Goal: Information Seeking & Learning: Check status

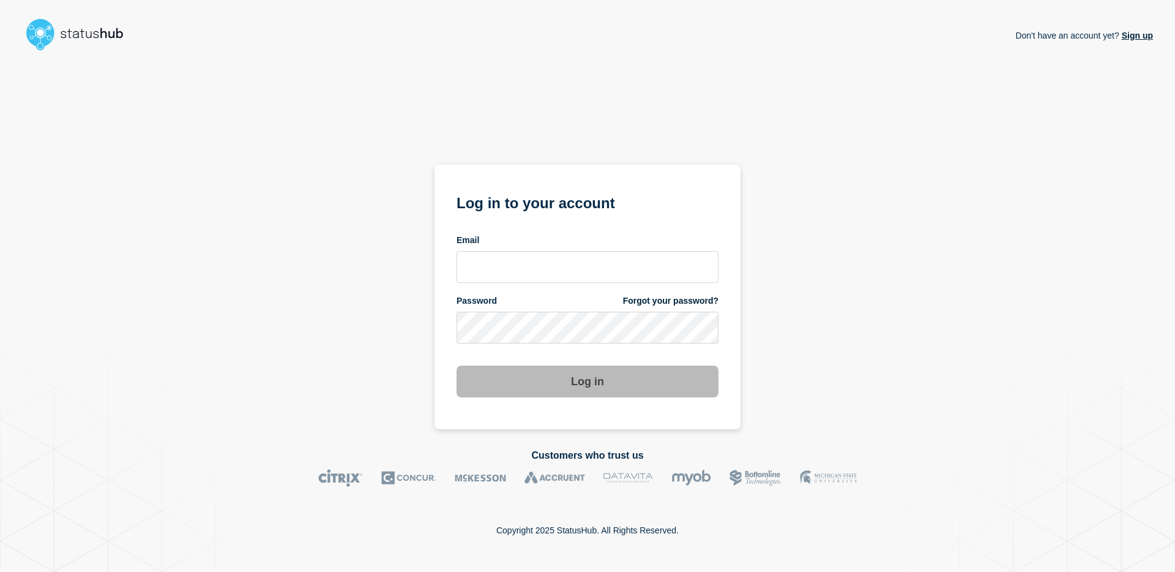
click at [583, 246] on div "Email" at bounding box center [588, 258] width 262 height 48
click at [577, 258] on input "email input" at bounding box center [588, 267] width 262 height 32
type input "nedvanroi.bautil@catonetworks.com"
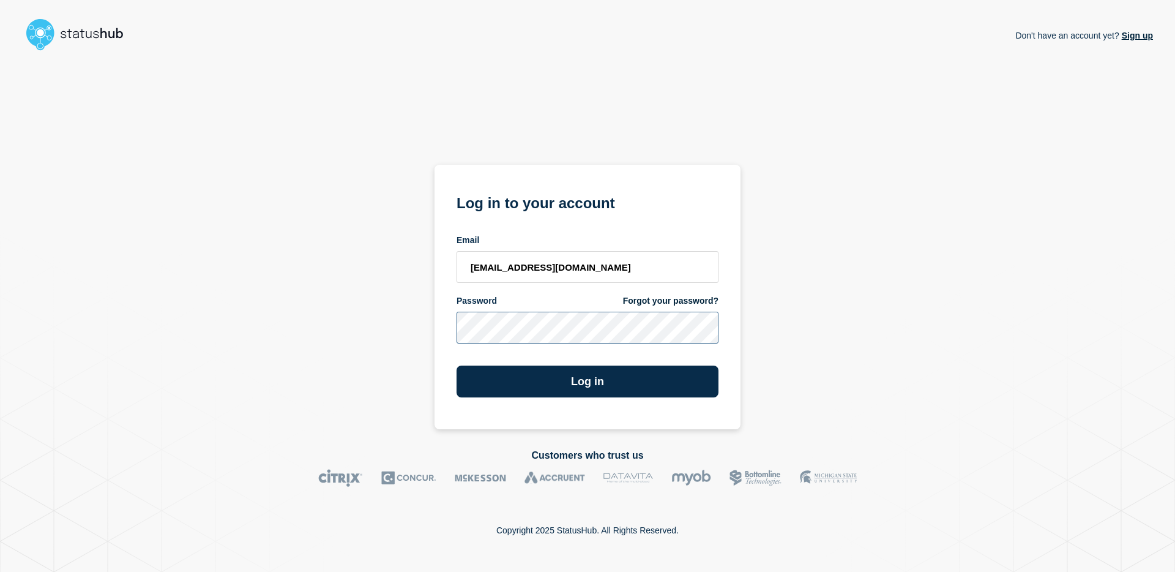
click at [457, 365] on button "Log in" at bounding box center [588, 381] width 262 height 32
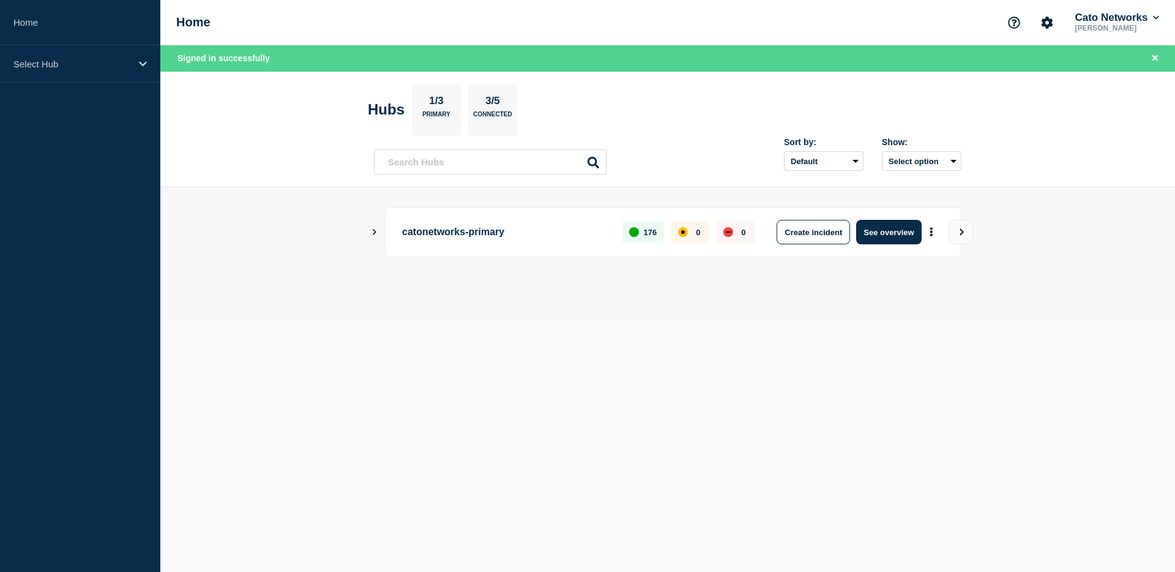
click at [375, 237] on button "Show Connected Hubs" at bounding box center [375, 232] width 6 height 9
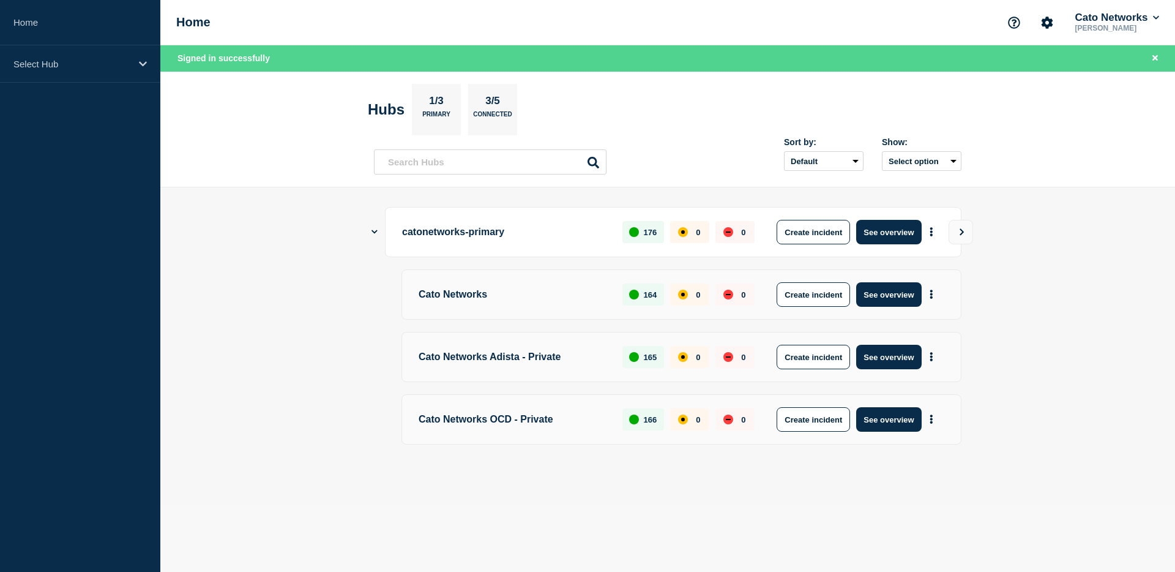
click at [477, 240] on p "catonetworks-primary" at bounding box center [505, 232] width 206 height 24
click at [892, 236] on button "See overview" at bounding box center [888, 232] width 65 height 24
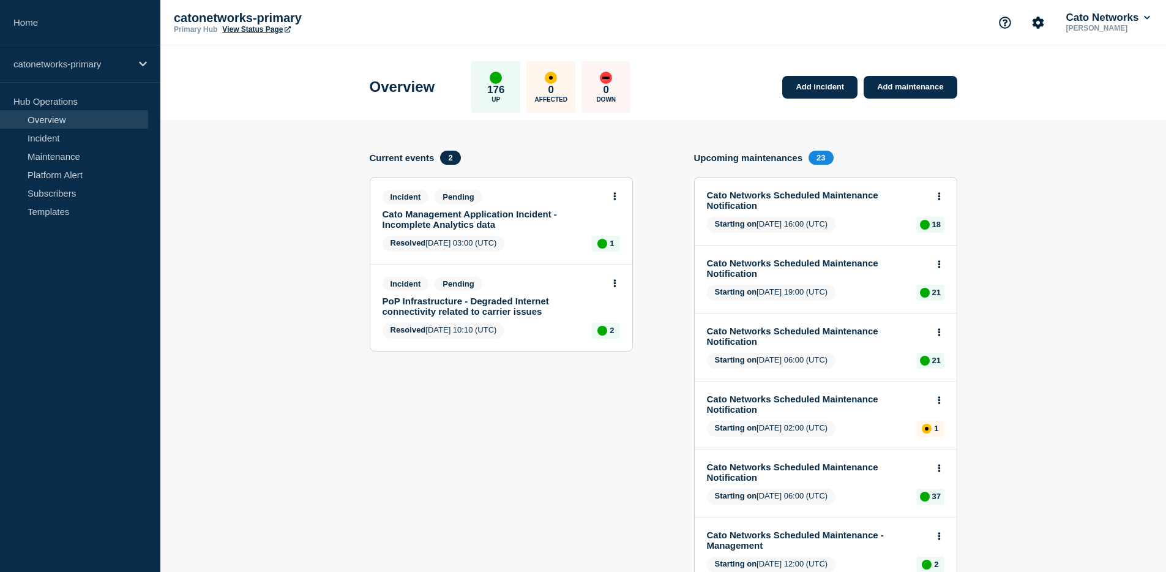
click at [500, 228] on link "Cato Management Application Incident - Incomplete Analytics data" at bounding box center [493, 219] width 221 height 21
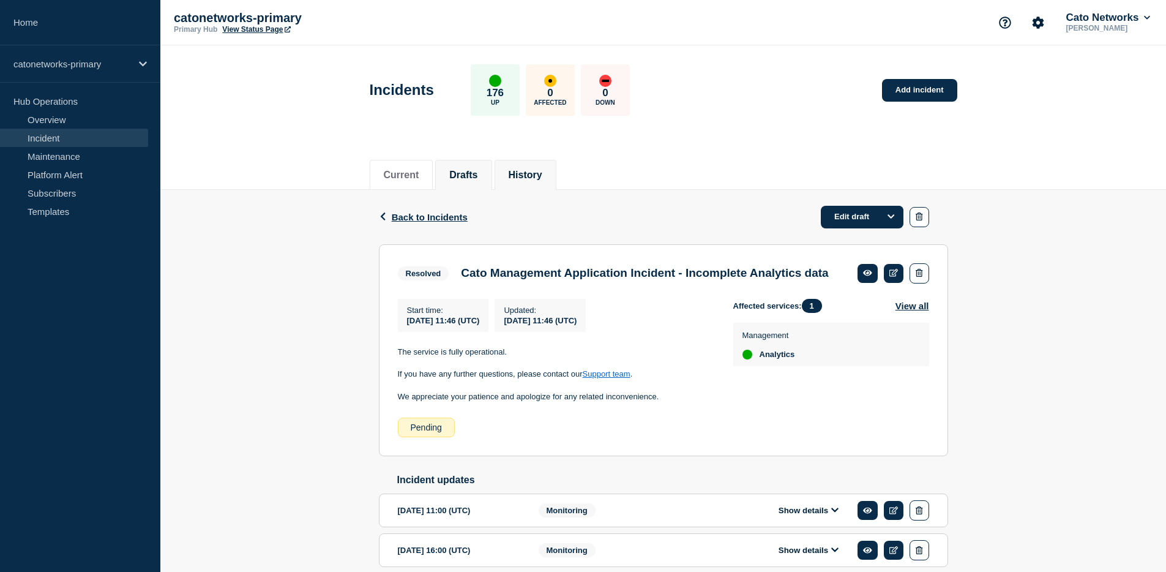
click at [507, 185] on li "History" at bounding box center [526, 175] width 62 height 30
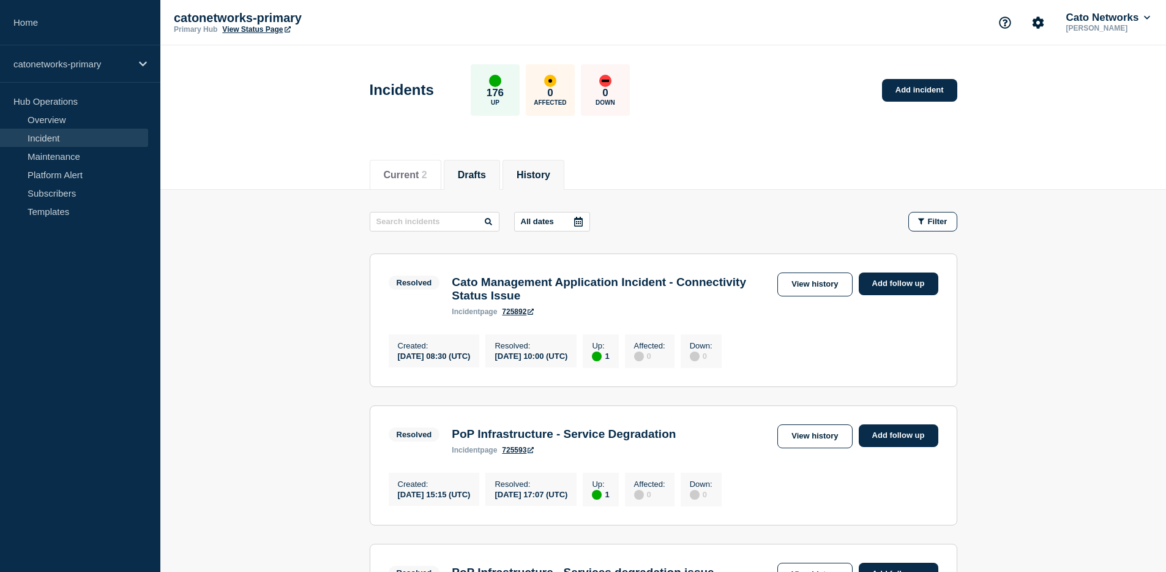
click at [471, 179] on button "Drafts" at bounding box center [472, 175] width 28 height 11
click at [406, 183] on li "Current 2" at bounding box center [406, 175] width 72 height 30
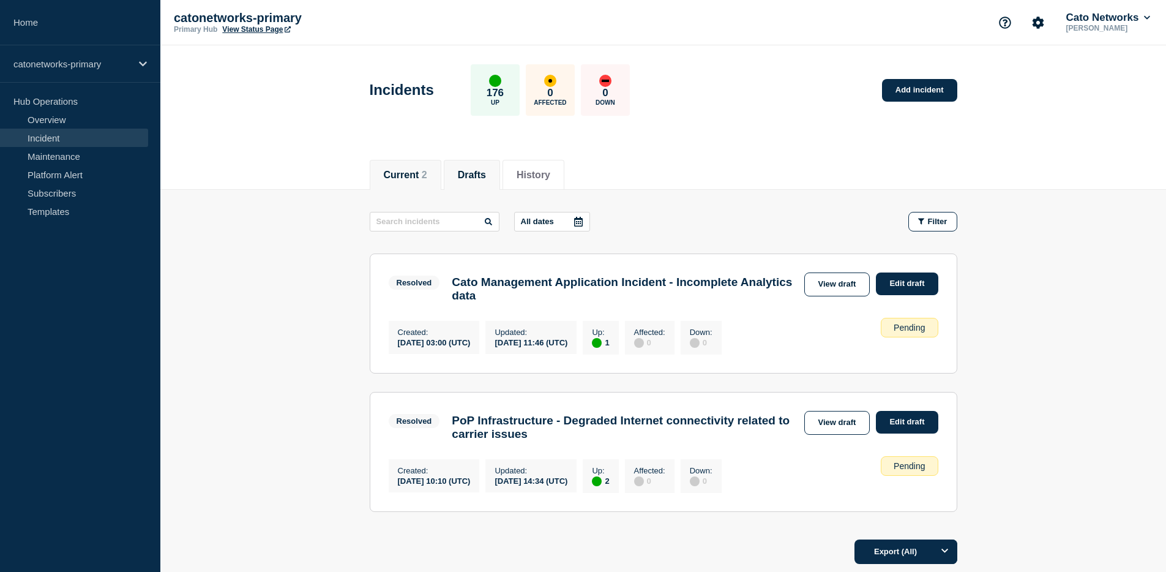
click at [406, 183] on li "Current 2" at bounding box center [406, 175] width 72 height 30
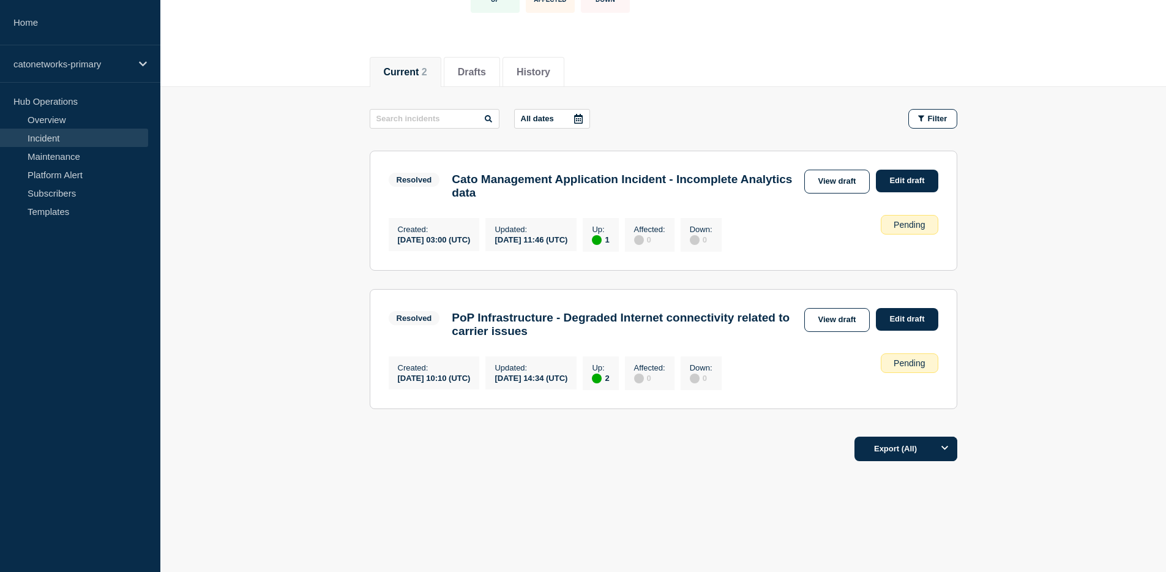
scroll to position [119, 0]
click at [564, 172] on h3 "Cato Management Application Incident - Incomplete Analytics data" at bounding box center [625, 185] width 346 height 27
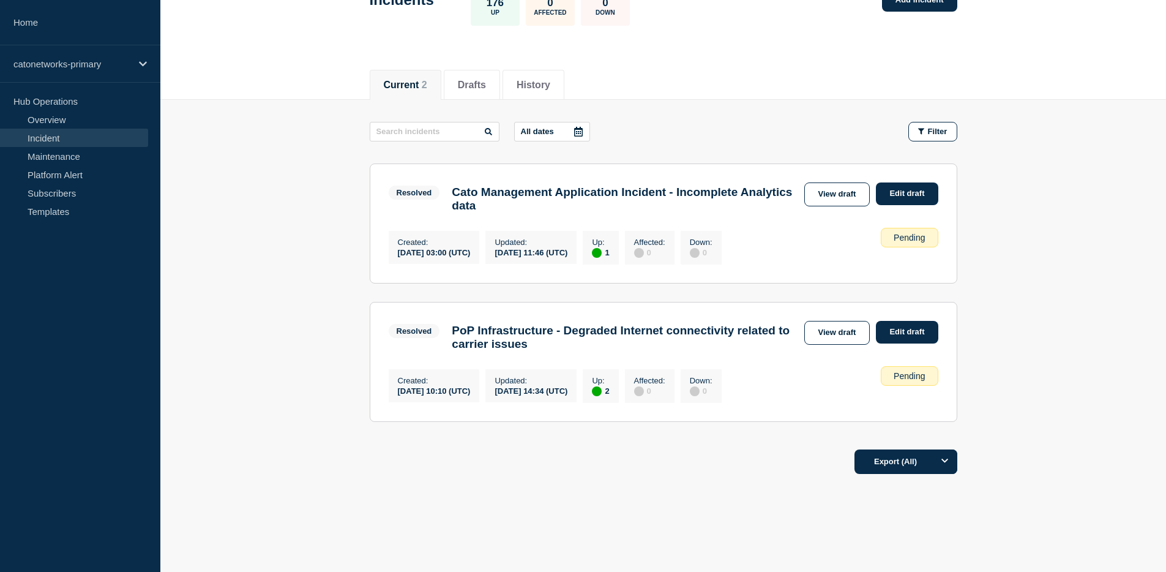
scroll to position [0, 0]
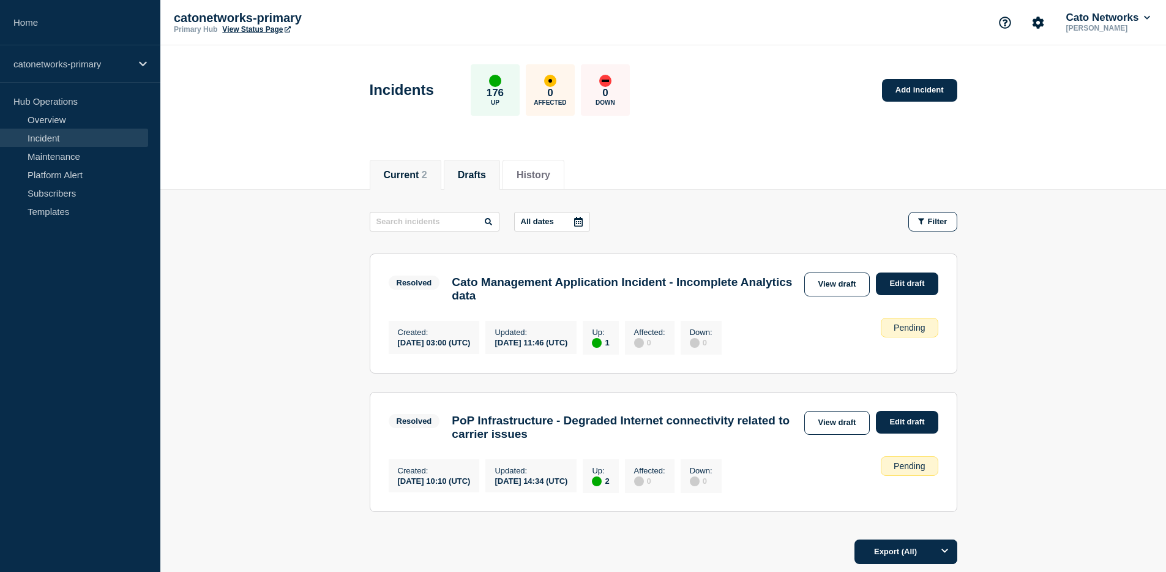
click at [466, 181] on li "Drafts" at bounding box center [472, 175] width 56 height 30
click at [414, 183] on li "Current 2" at bounding box center [406, 175] width 72 height 30
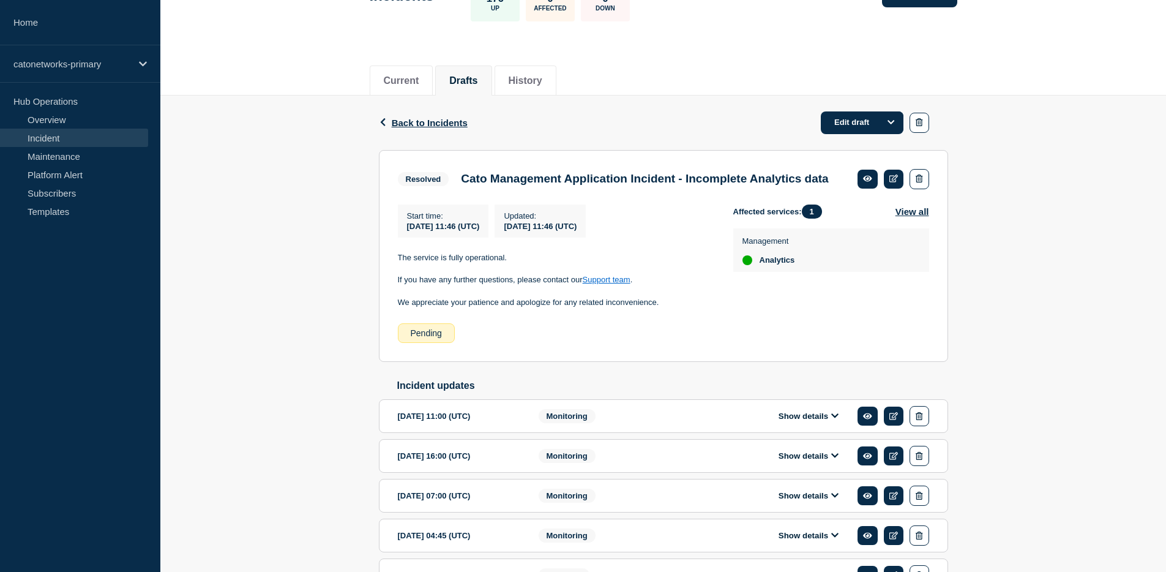
scroll to position [120, 0]
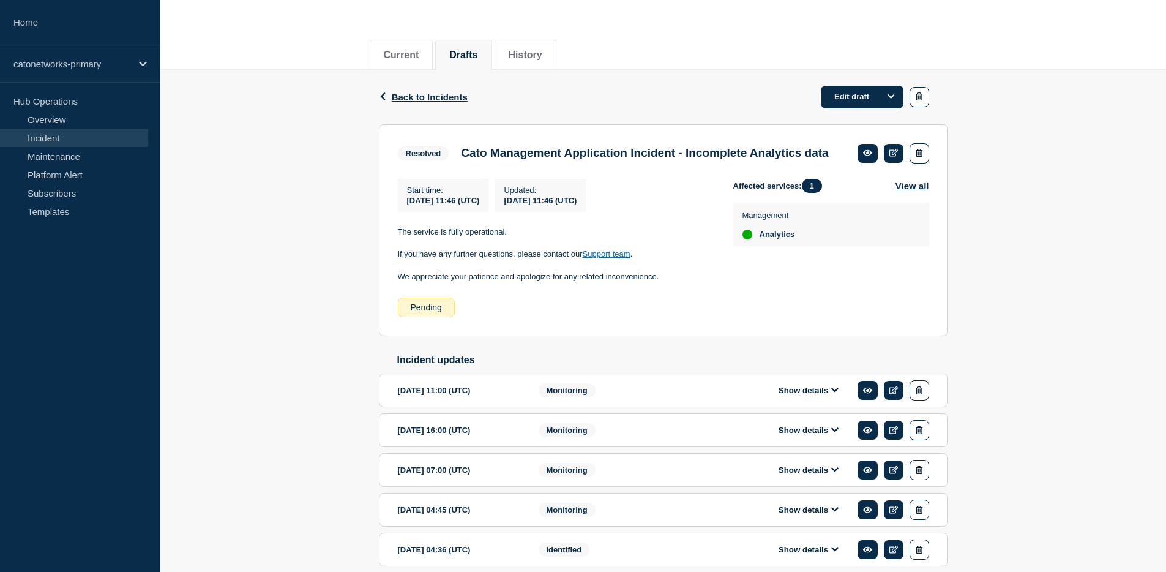
click at [833, 394] on icon at bounding box center [834, 390] width 7 height 8
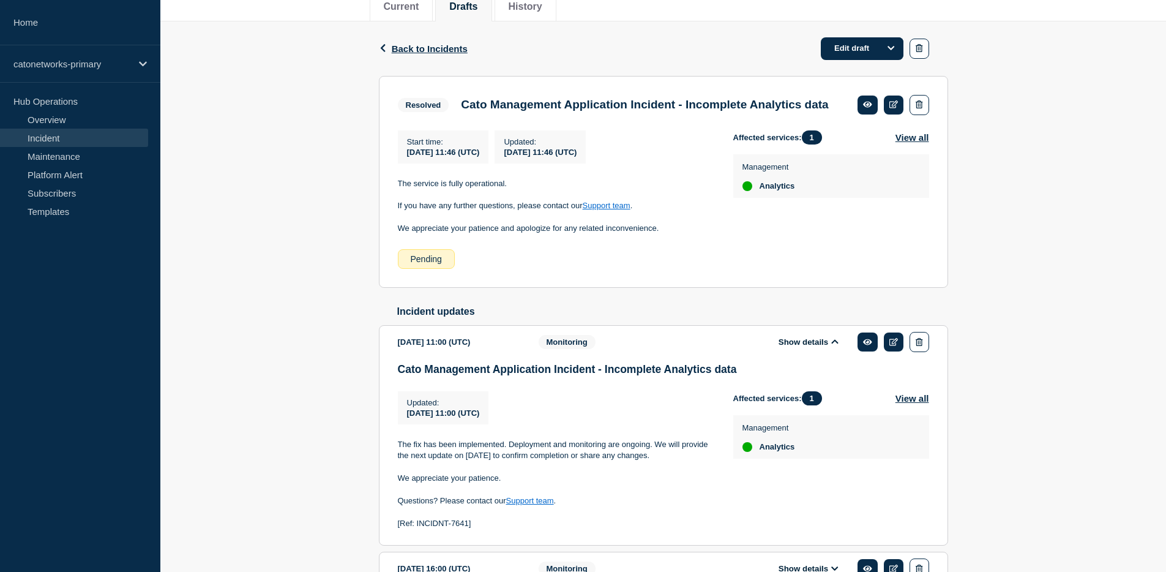
scroll to position [346, 0]
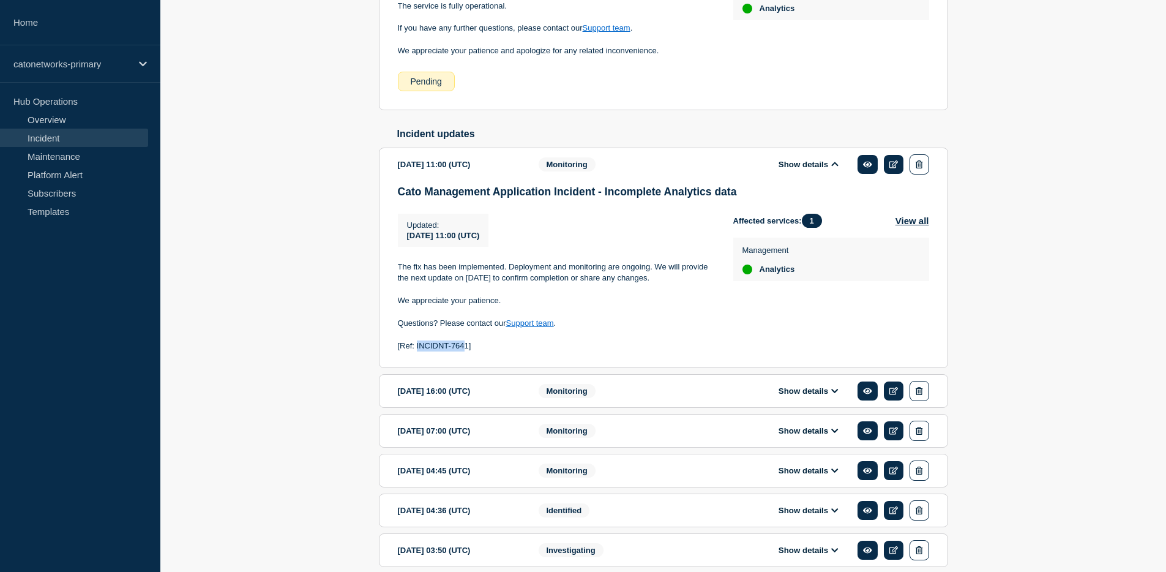
drag, startPoint x: 466, startPoint y: 364, endPoint x: 416, endPoint y: 368, distance: 50.3
click at [416, 351] on p "[Ref: INCIDNT-7641]" at bounding box center [556, 345] width 316 height 11
copy p "INCIDNT-764"
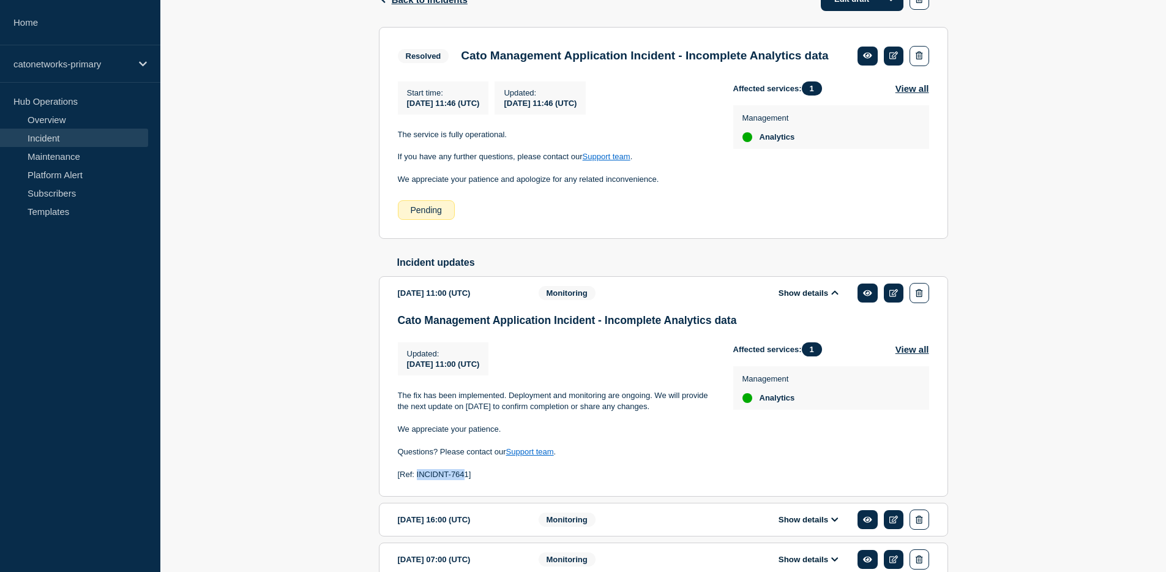
scroll to position [0, 0]
